Goal: Task Accomplishment & Management: Use online tool/utility

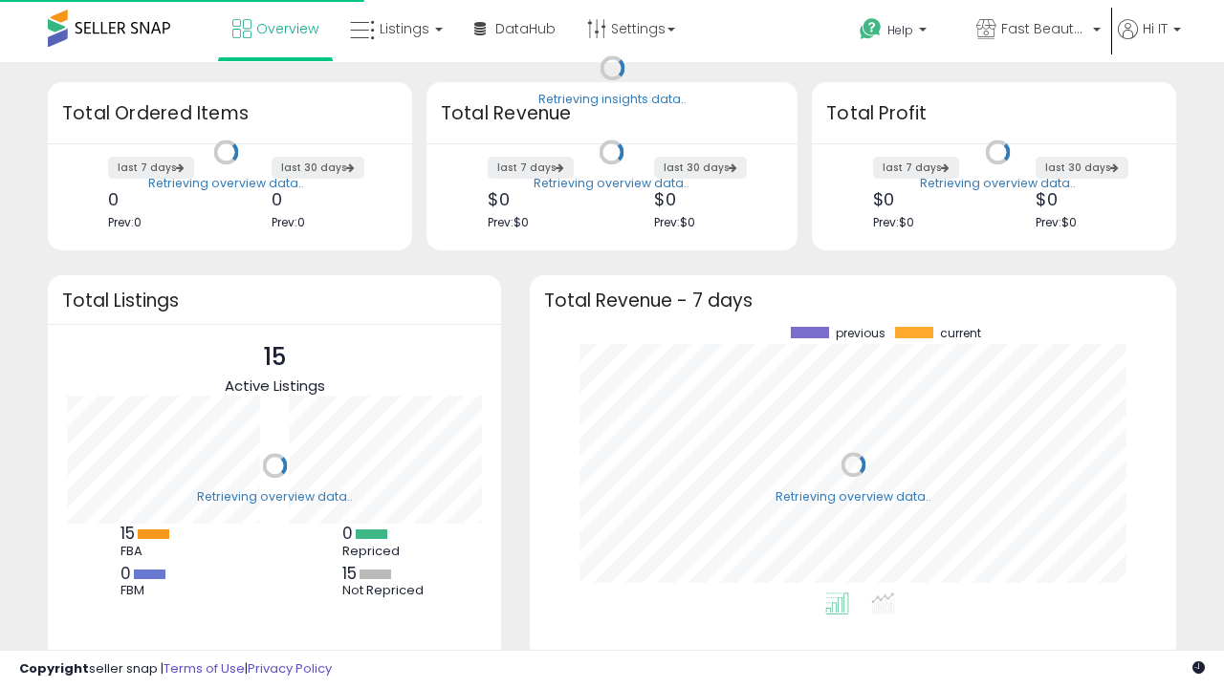
scroll to position [266, 608]
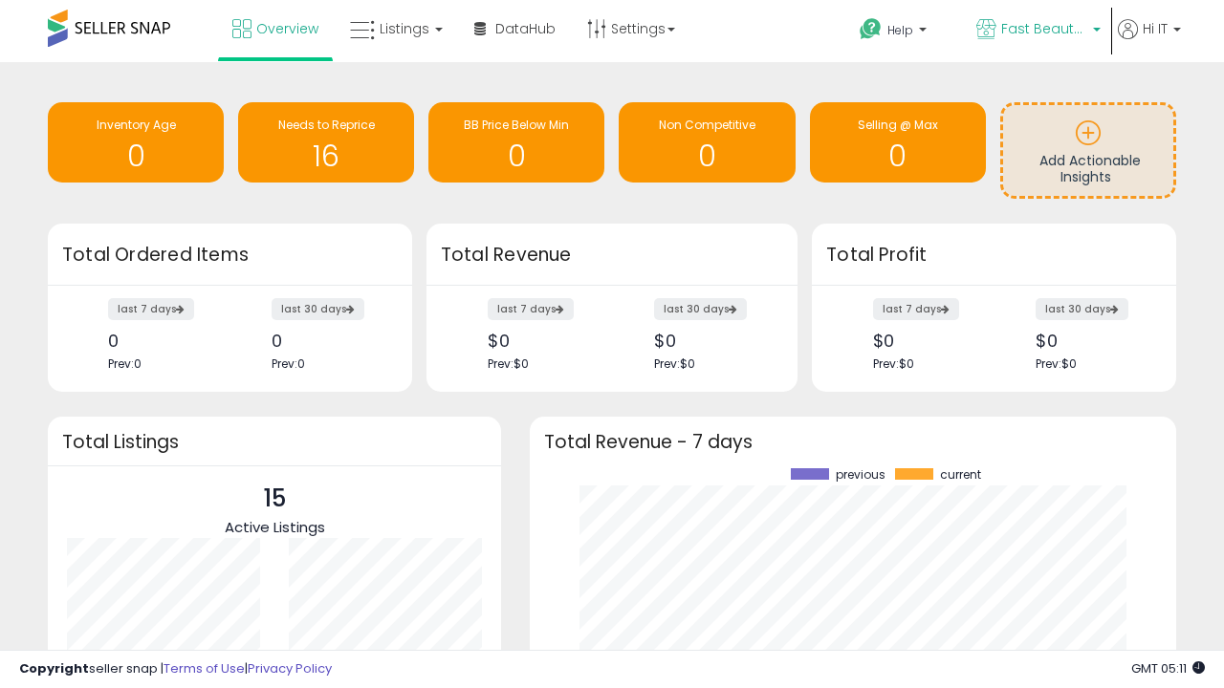
click at [1036, 31] on span "Fast Beauty ([GEOGRAPHIC_DATA])" at bounding box center [1044, 28] width 86 height 19
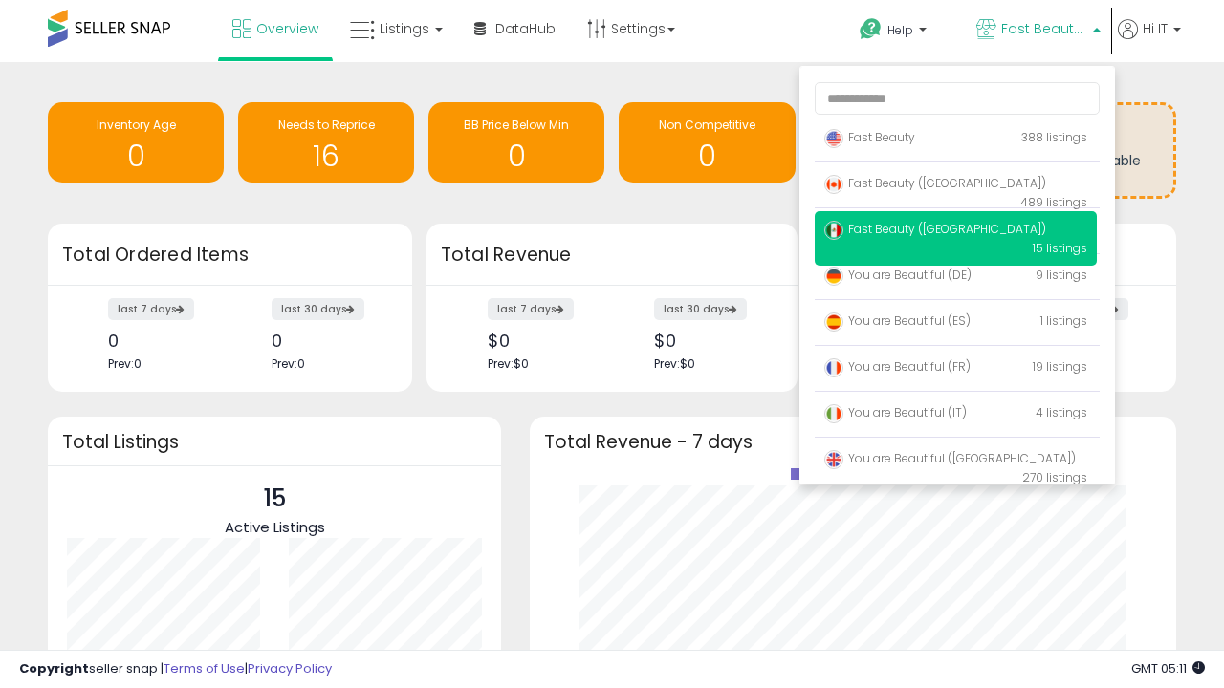
click at [955, 232] on span "Fast Beauty ([GEOGRAPHIC_DATA])" at bounding box center [935, 229] width 222 height 16
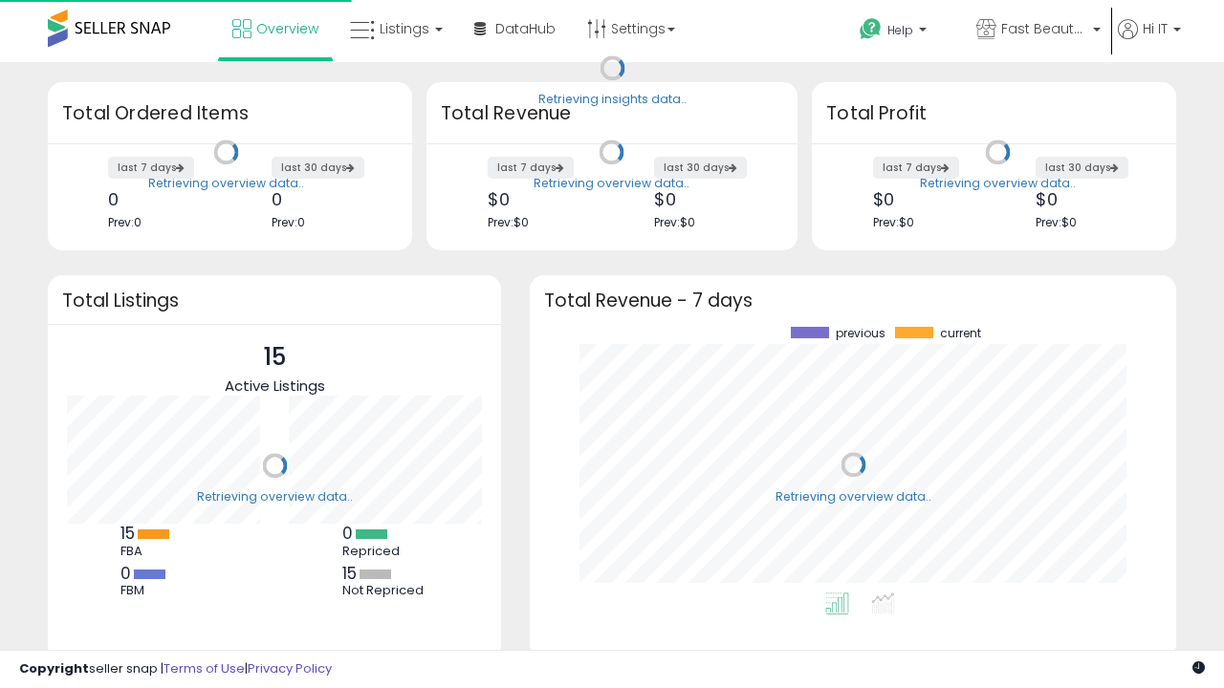
scroll to position [266, 608]
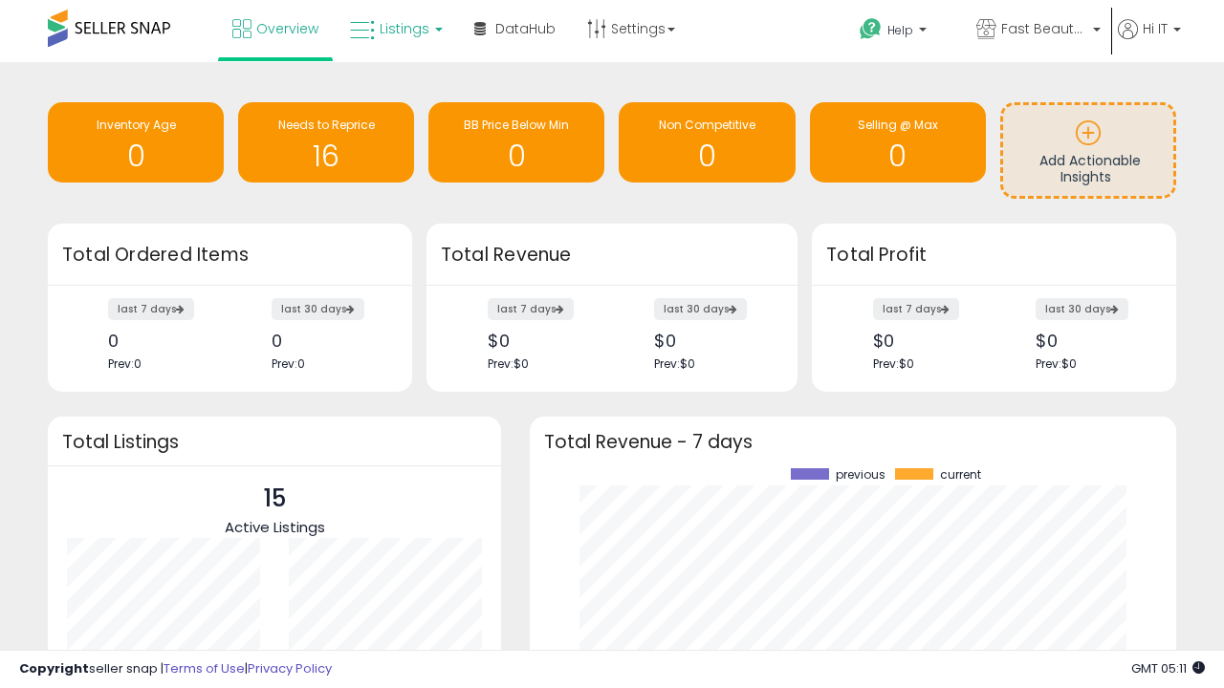
click at [394, 29] on span "Listings" at bounding box center [405, 28] width 50 height 19
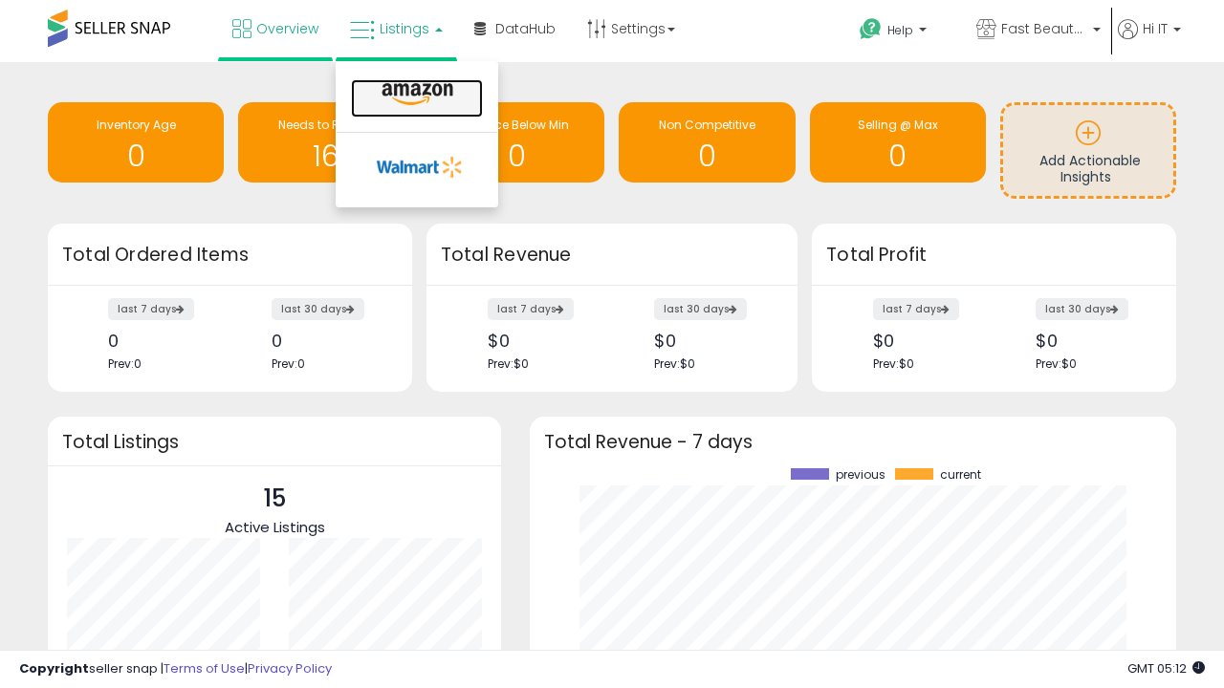
click at [415, 95] on icon at bounding box center [417, 94] width 83 height 25
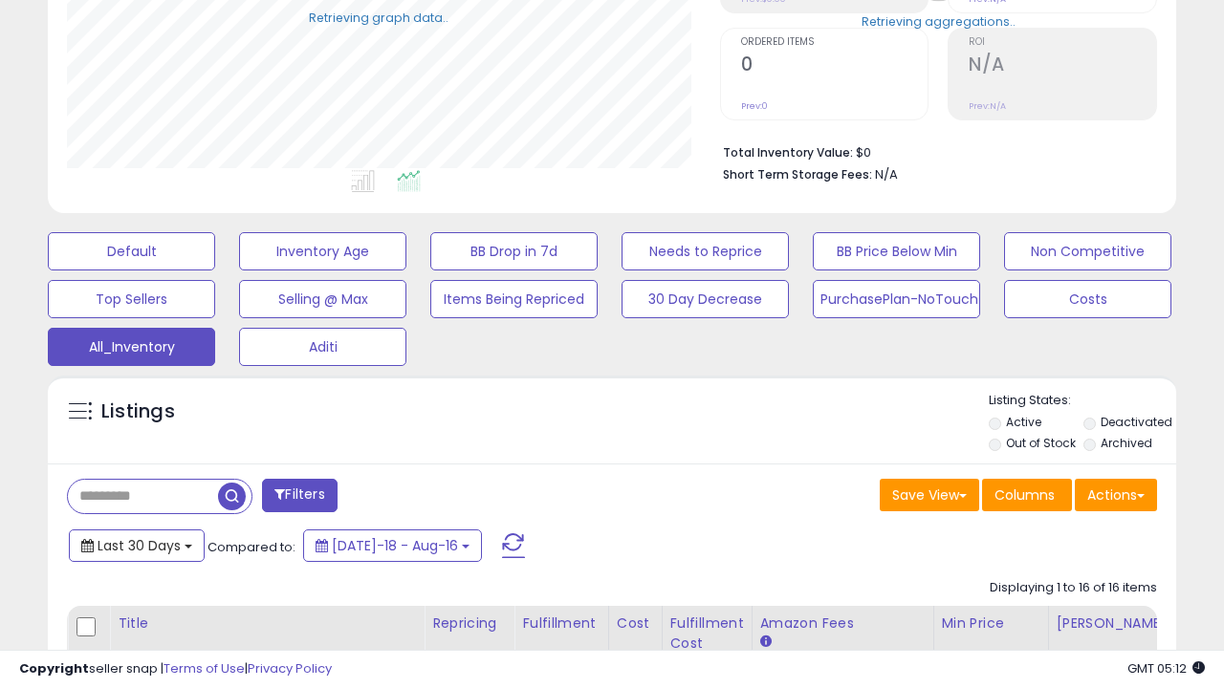
click at [136, 544] on span "Last 30 Days" at bounding box center [139, 545] width 83 height 19
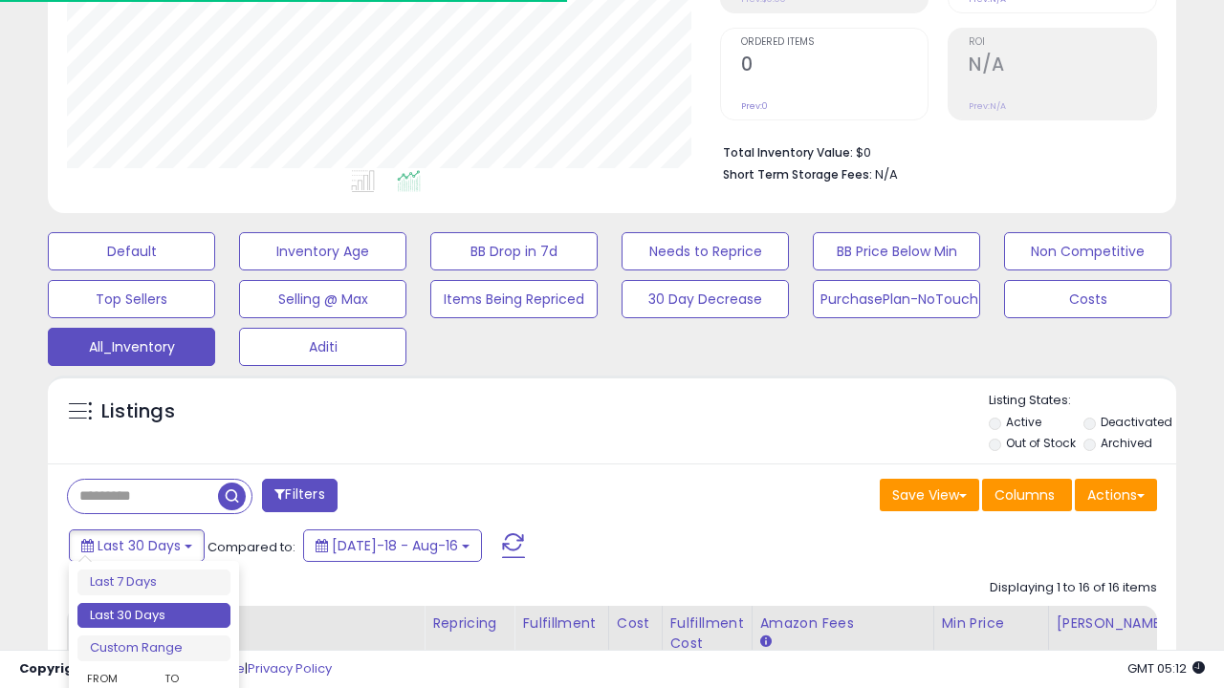
click at [154, 616] on li "Last 30 Days" at bounding box center [153, 616] width 153 height 26
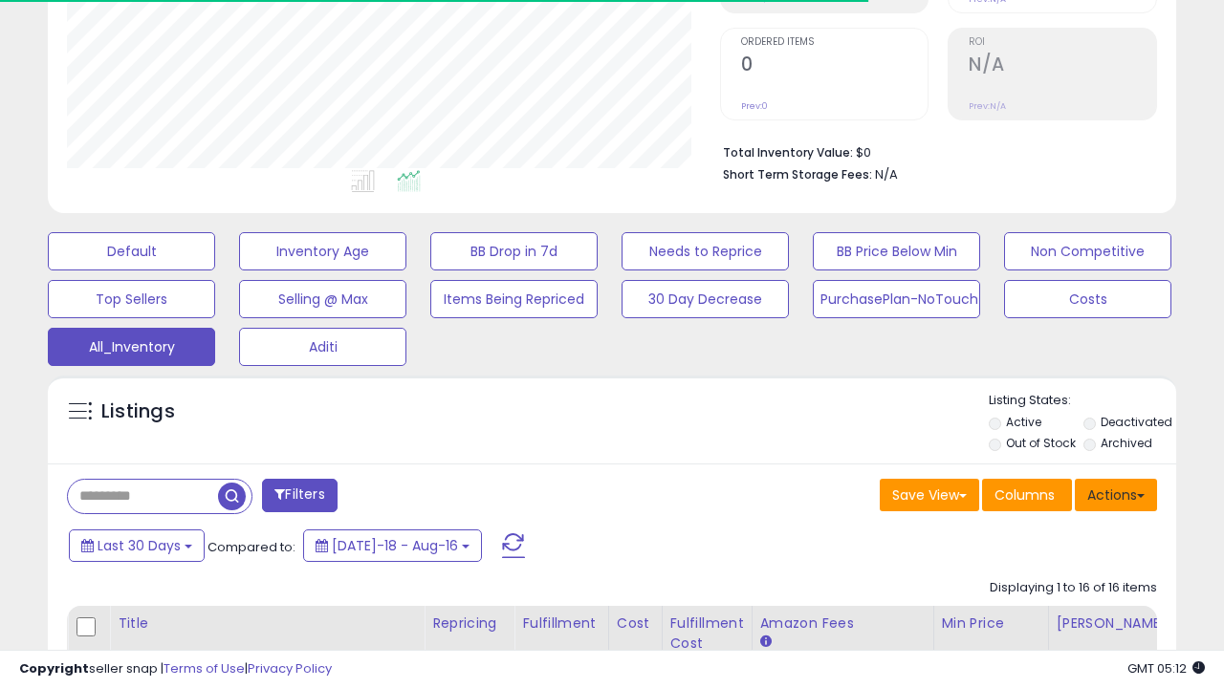
click at [1116, 493] on button "Actions" at bounding box center [1116, 495] width 82 height 33
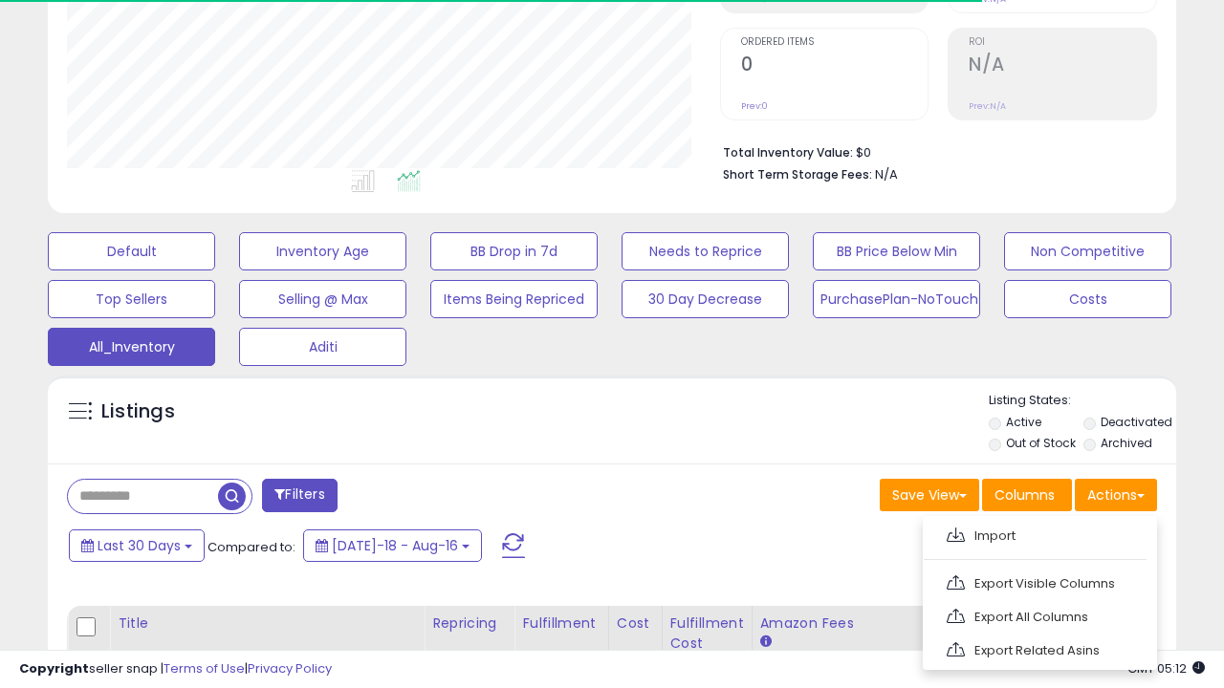
click at [1037, 615] on link "Export All Columns" at bounding box center [1037, 617] width 209 height 30
